Goal: Transaction & Acquisition: Purchase product/service

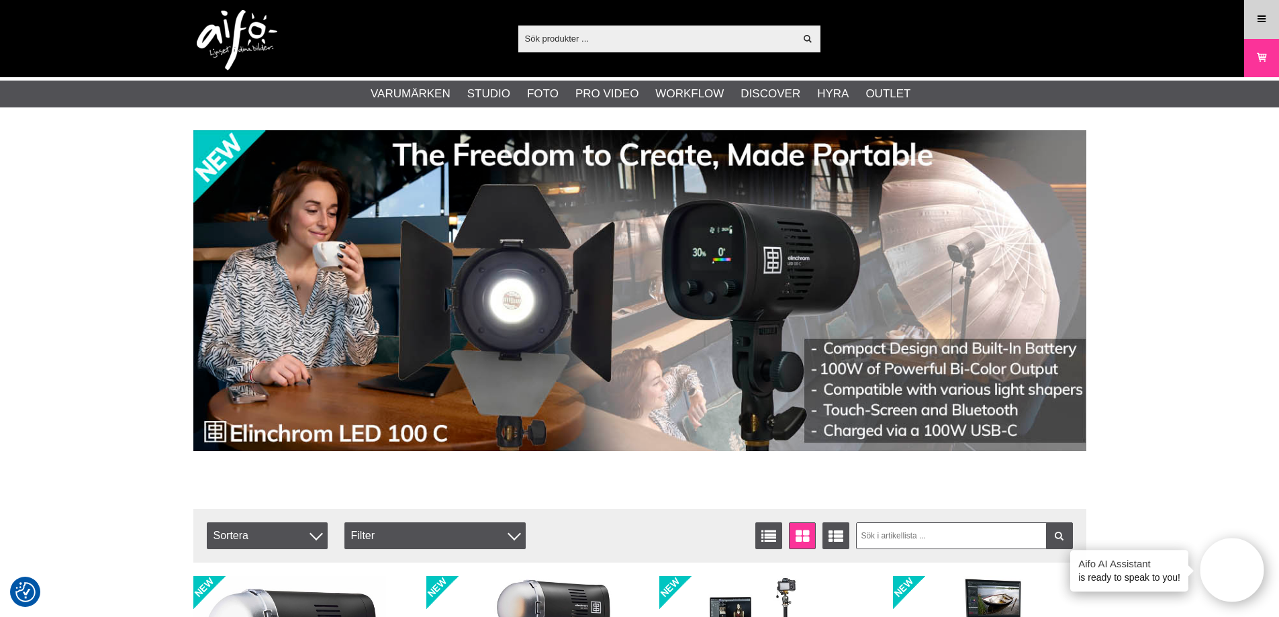
click at [1272, 19] on link "Meny" at bounding box center [1262, 19] width 34 height 32
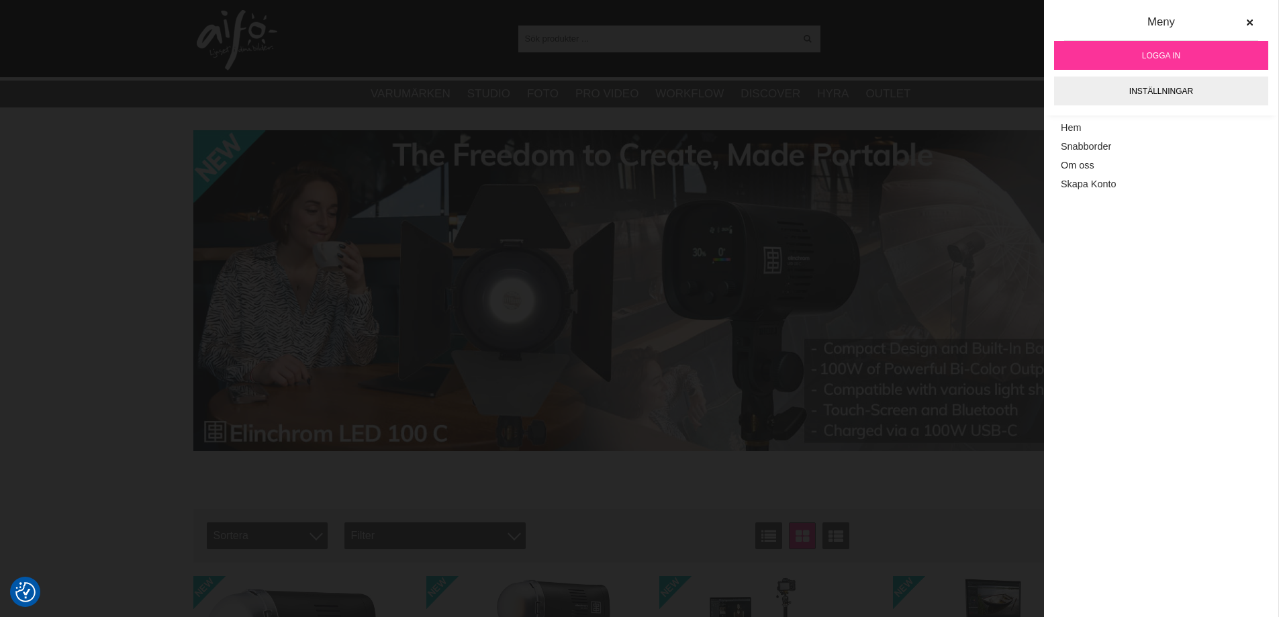
click at [1159, 50] on span "Logga in" at bounding box center [1161, 56] width 38 height 12
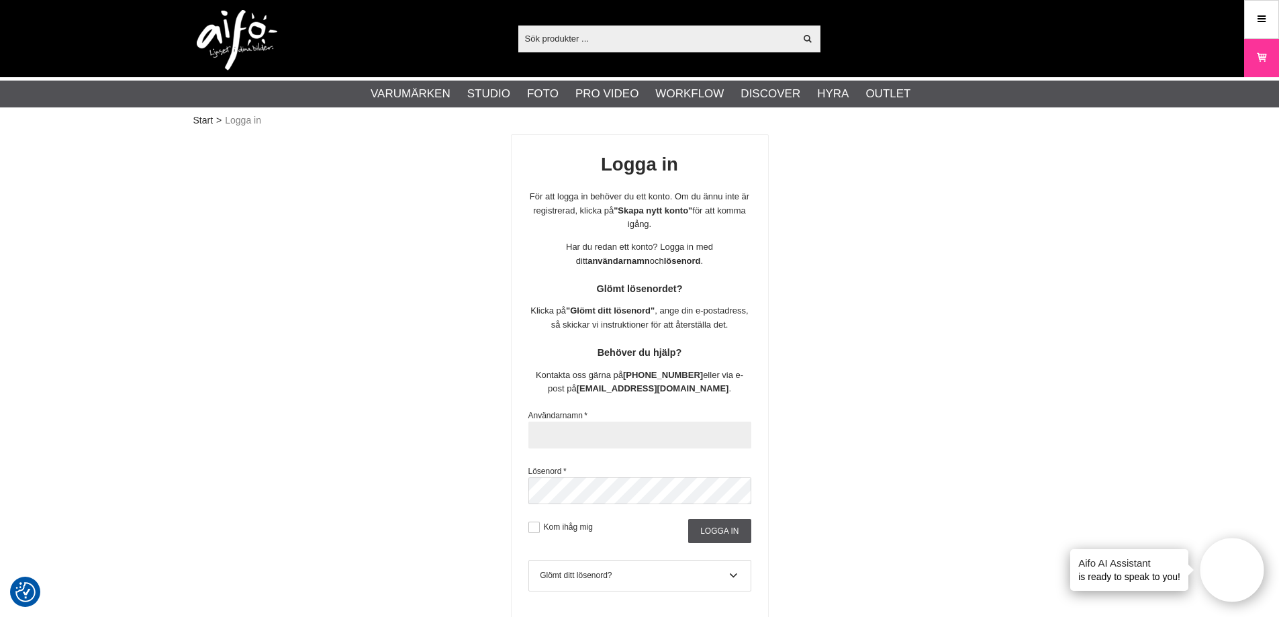
type input "susanne.holm@scandinavianphoto.se"
click at [725, 527] on input "Logga in" at bounding box center [719, 531] width 62 height 24
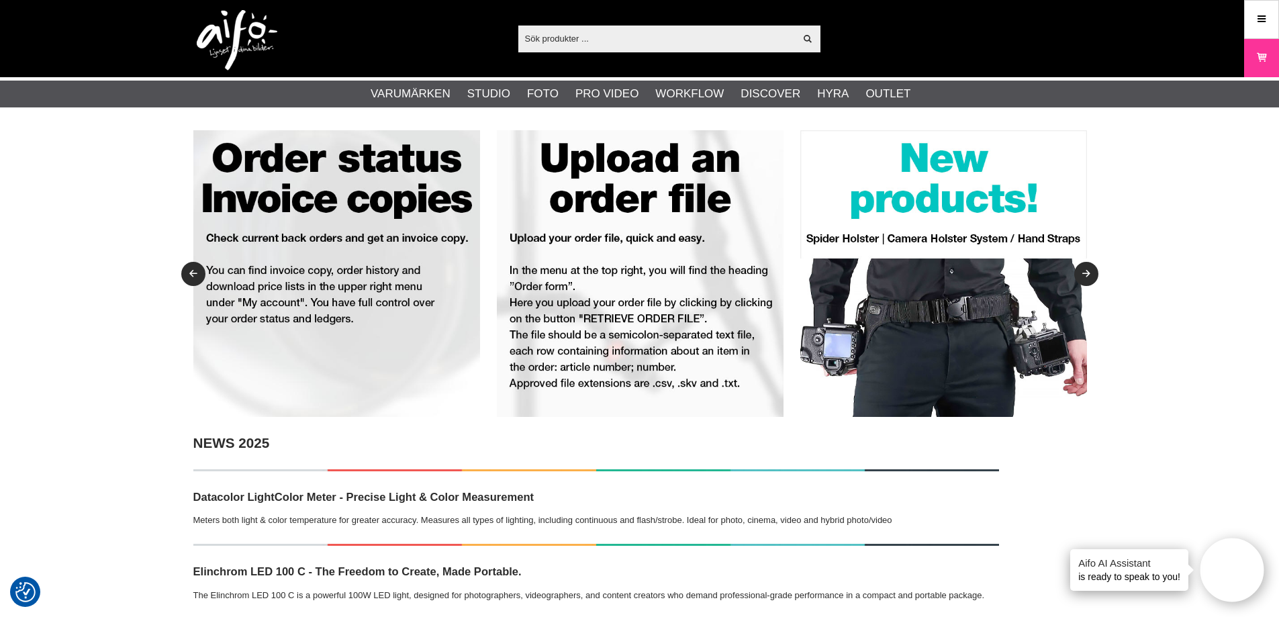
click at [542, 44] on input "text" at bounding box center [656, 38] width 277 height 20
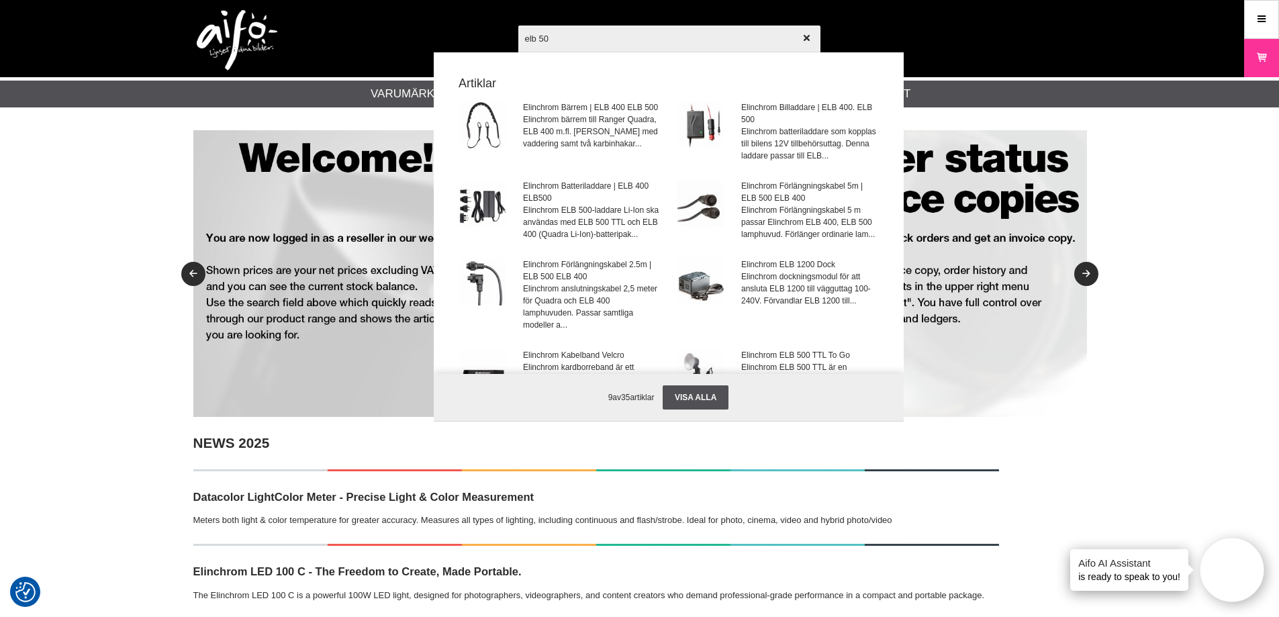
type input "elb 500"
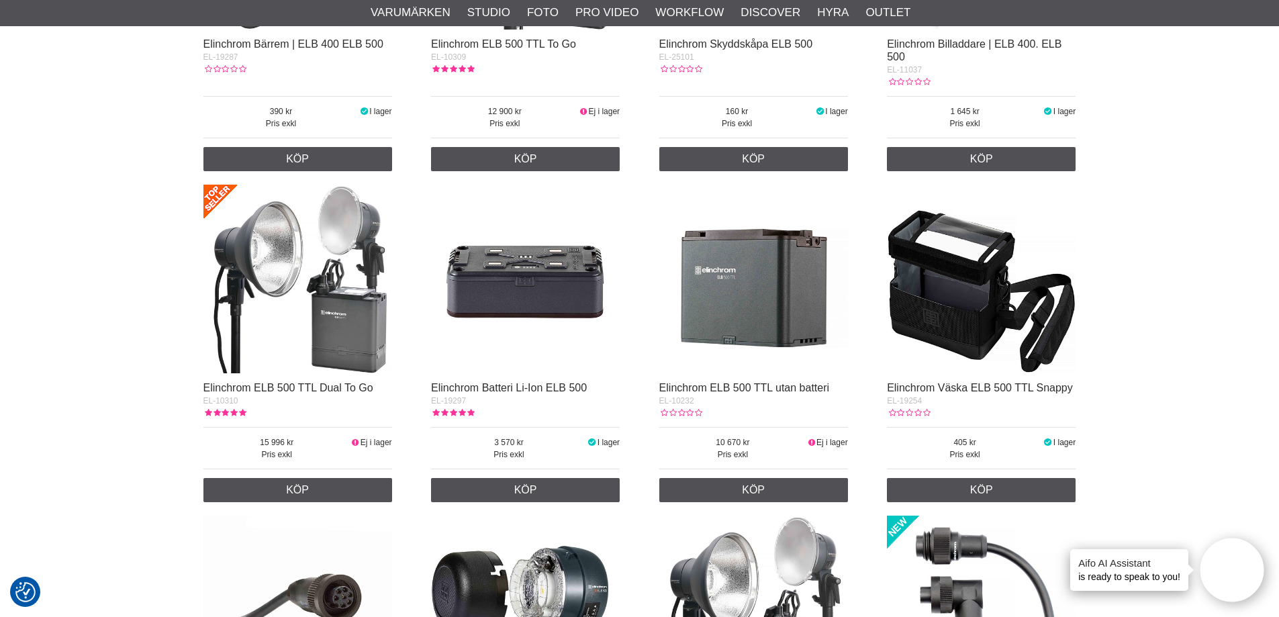
scroll to position [470, 0]
click at [350, 297] on img at bounding box center [297, 278] width 189 height 189
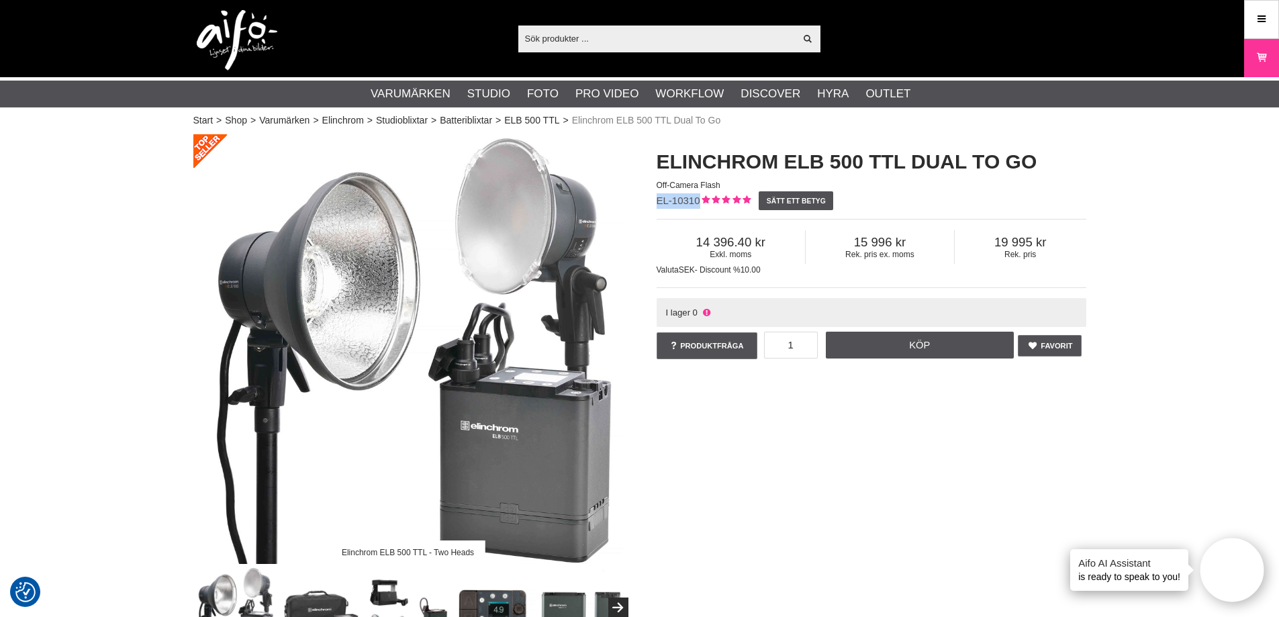
drag, startPoint x: 657, startPoint y: 201, endPoint x: 699, endPoint y: 205, distance: 42.5
click at [699, 205] on span "EL-10310" at bounding box center [679, 200] width 44 height 11
copy span "EL-10310"
